Goal: Task Accomplishment & Management: Manage account settings

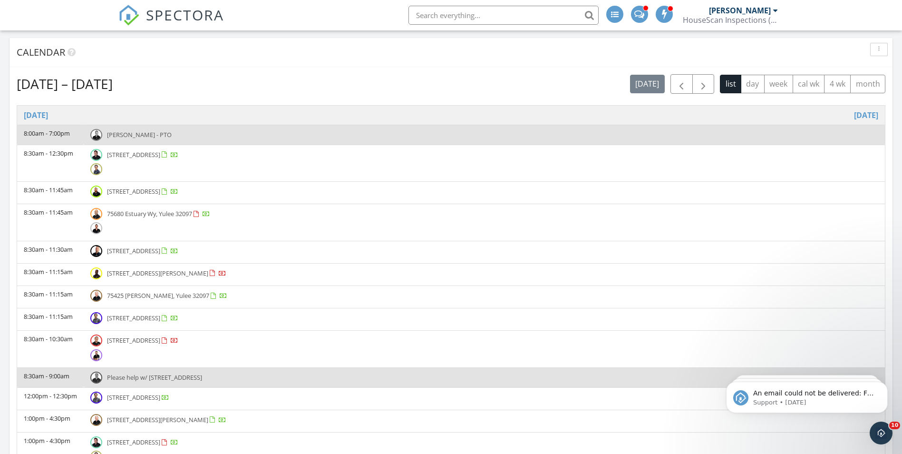
scroll to position [785, 917]
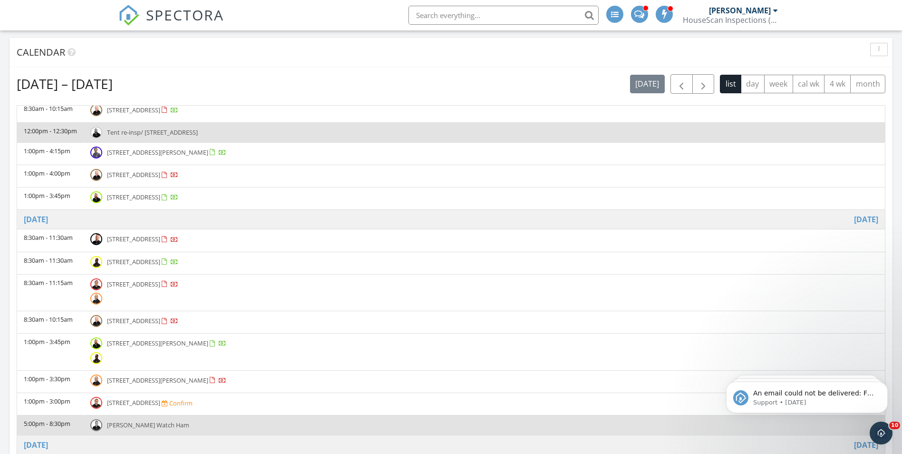
click at [182, 15] on span "SPECTORA" at bounding box center [185, 15] width 78 height 20
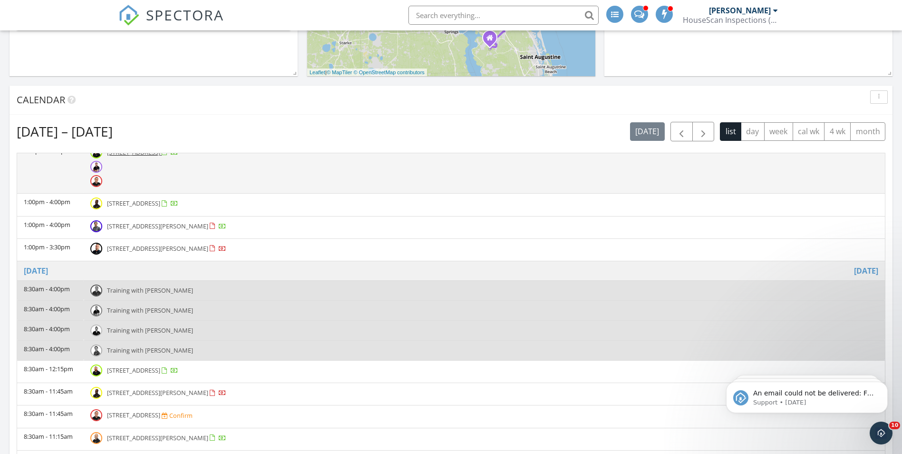
scroll to position [428, 0]
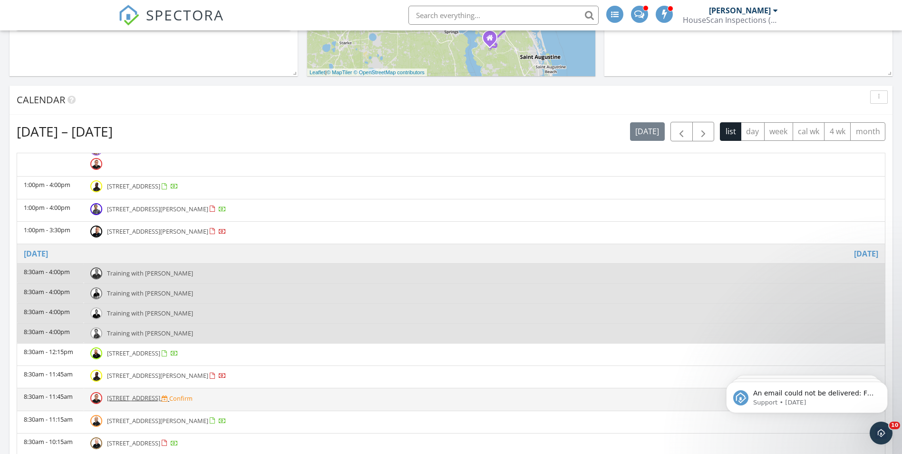
click at [53, 392] on td "8:30am - 11:45am" at bounding box center [50, 399] width 67 height 22
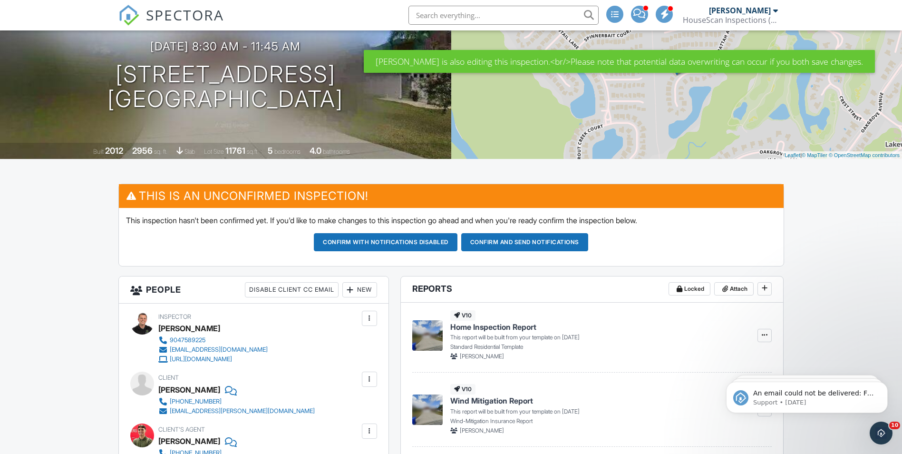
click at [171, 13] on span "SPECTORA" at bounding box center [185, 15] width 78 height 20
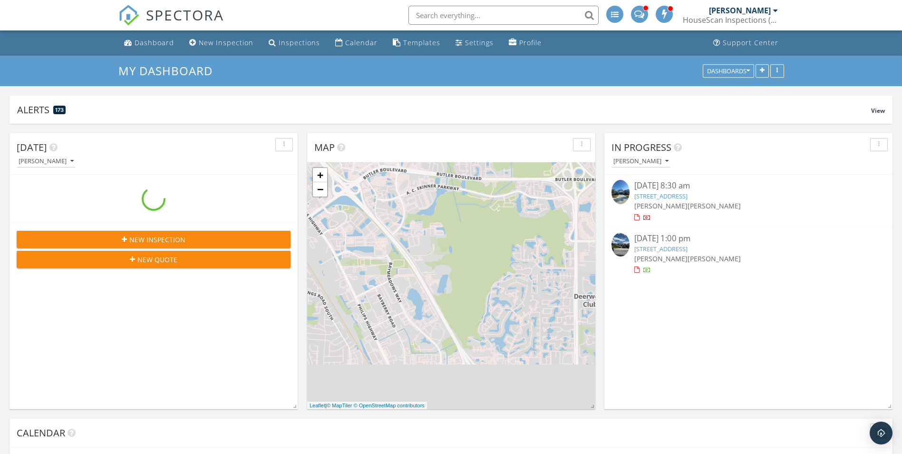
scroll to position [785, 917]
